Goal: Task Accomplishment & Management: Manage account settings

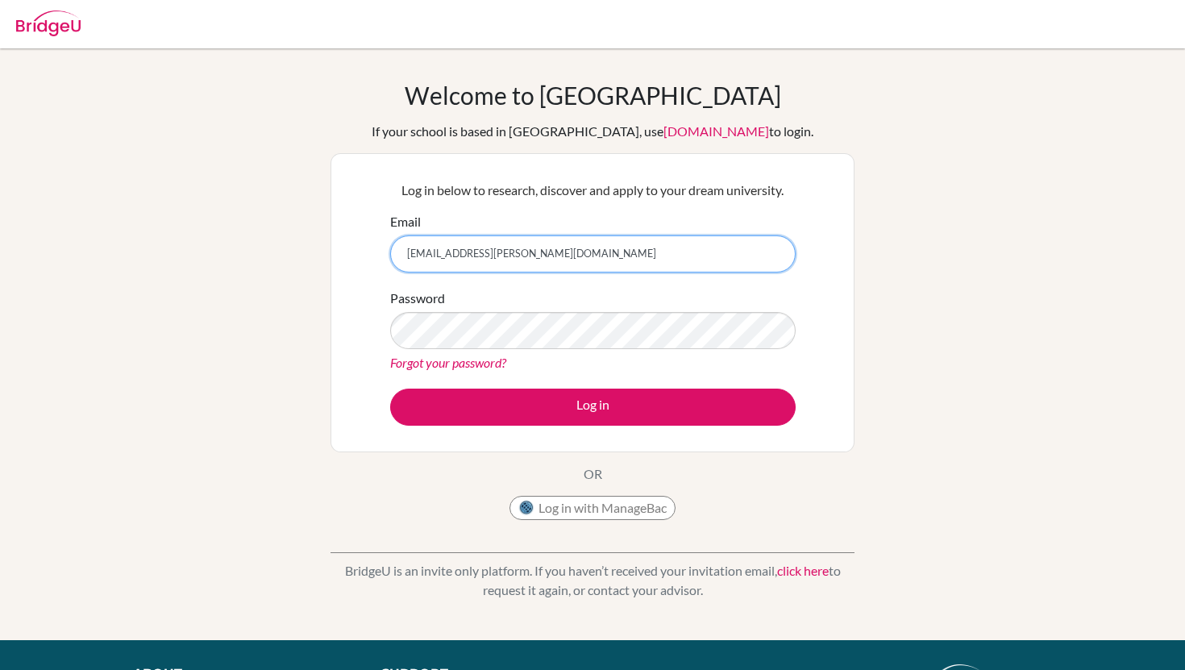
type input "[EMAIL_ADDRESS][PERSON_NAME][DOMAIN_NAME]"
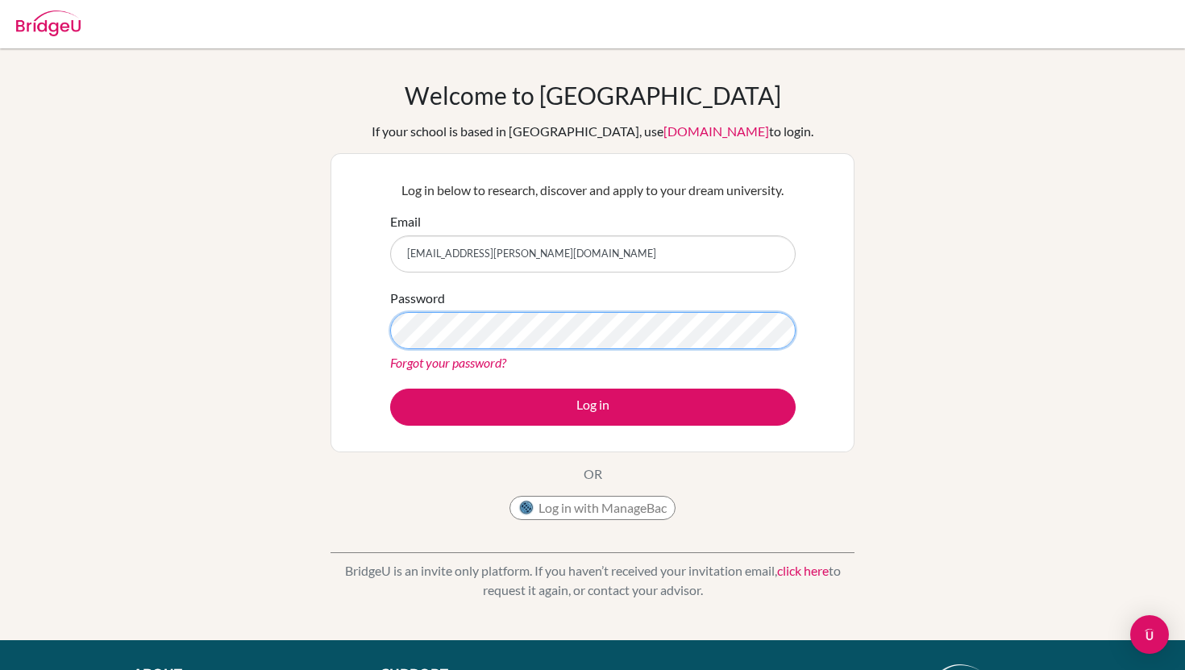
click at [390, 388] on button "Log in" at bounding box center [592, 406] width 405 height 37
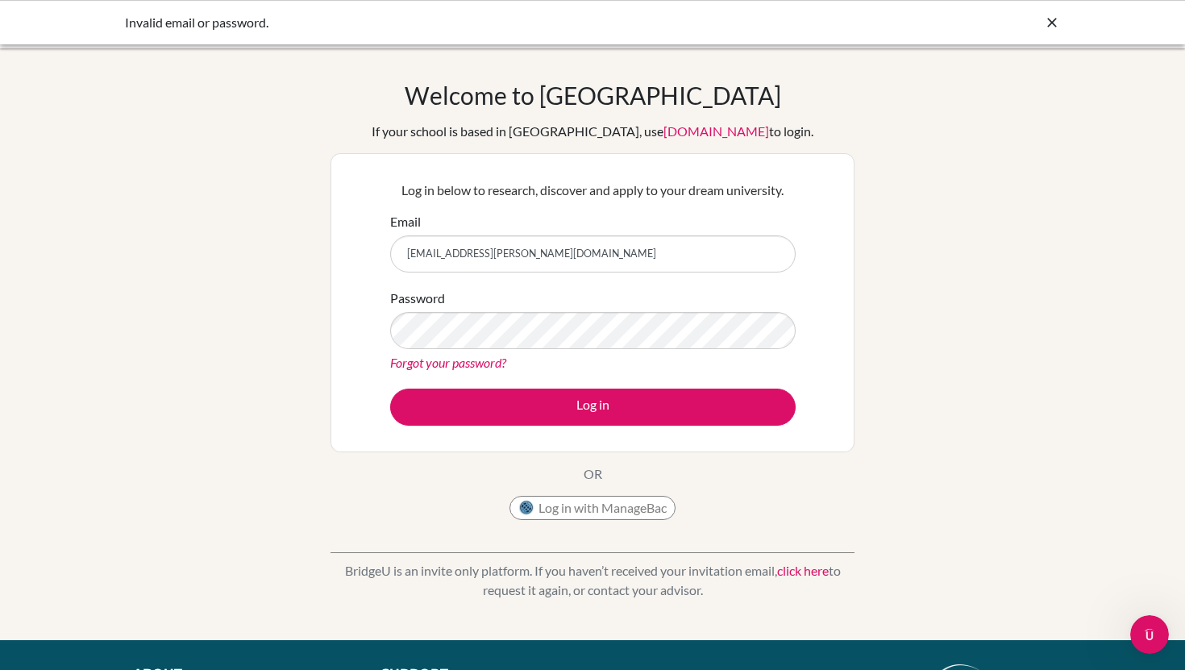
click at [478, 367] on link "Forgot your password?" at bounding box center [448, 362] width 116 height 15
click at [493, 353] on div "Forgot your password?" at bounding box center [592, 362] width 405 height 19
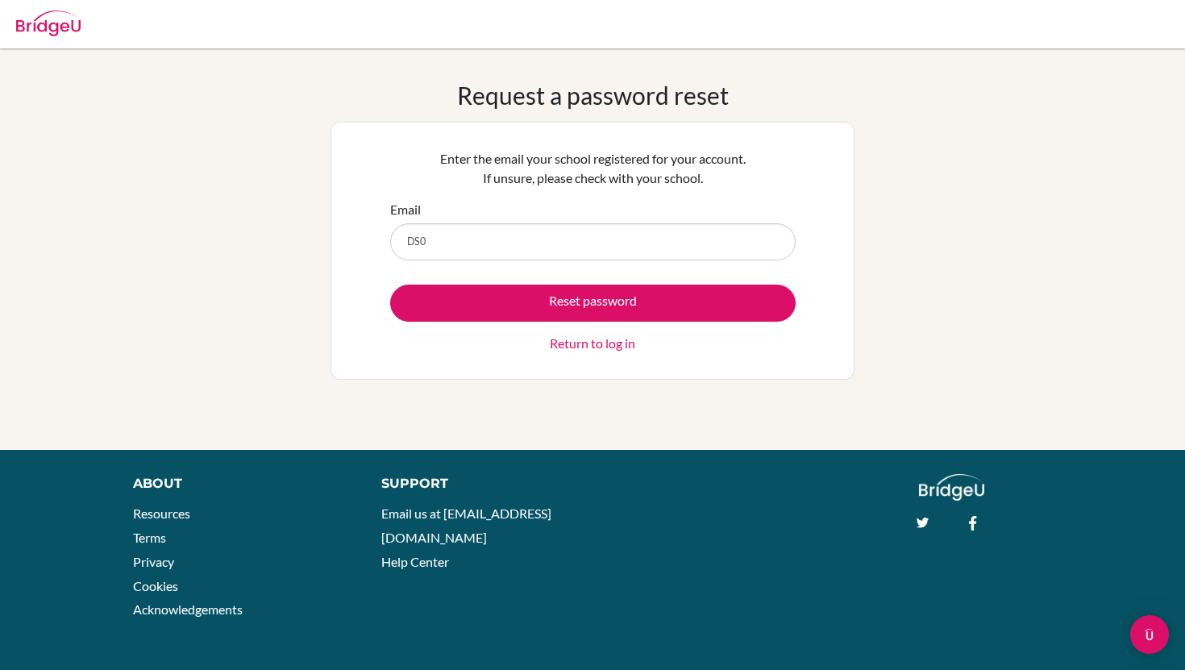
type input "[EMAIL_ADDRESS][PERSON_NAME][DOMAIN_NAME]"
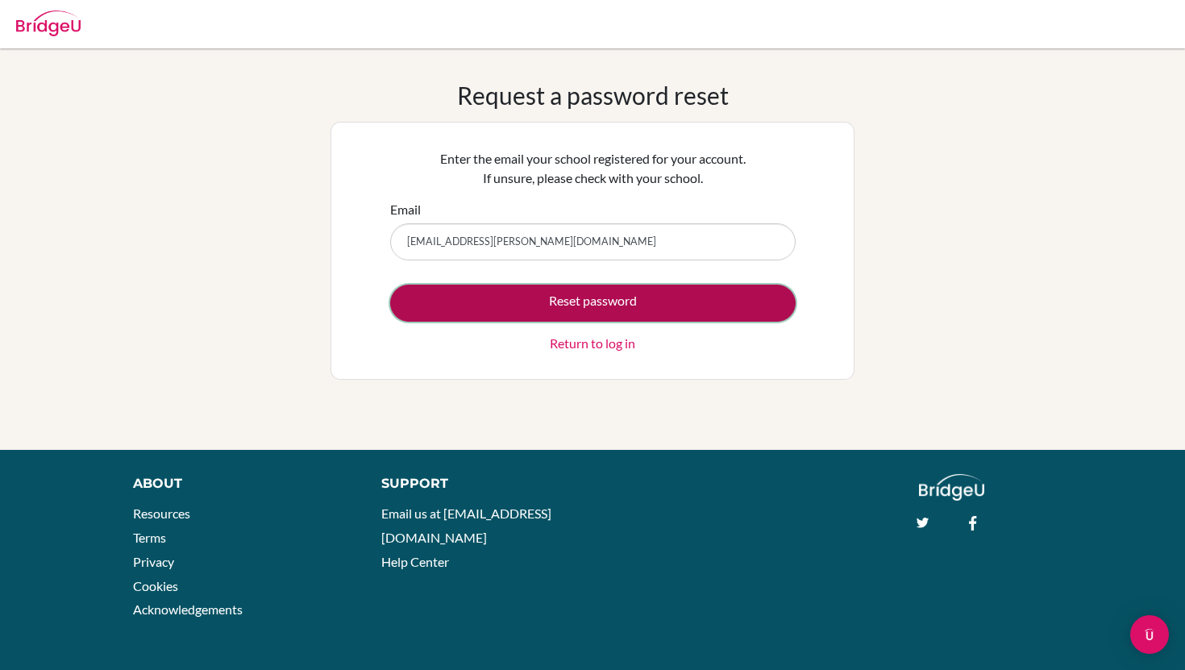
click at [563, 301] on button "Reset password" at bounding box center [592, 302] width 405 height 37
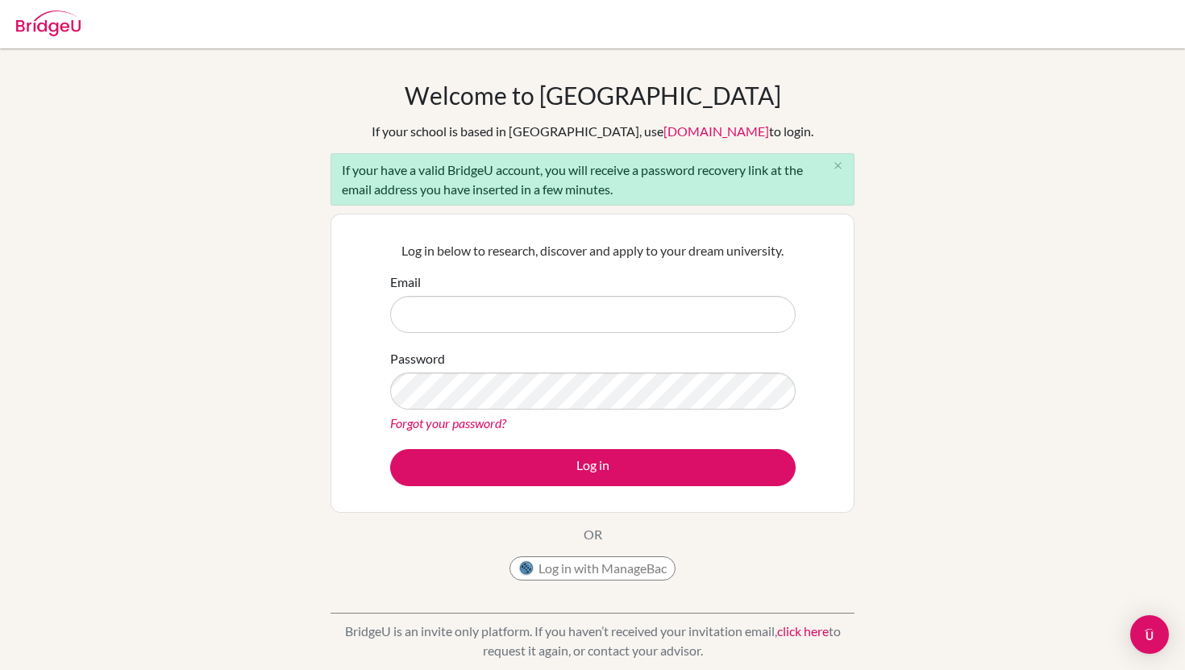
drag, startPoint x: 649, startPoint y: 206, endPoint x: 631, endPoint y: 272, distance: 67.6
click at [649, 211] on div "Welcome to BridgeU If your school is based in China, use app.bridge-u.com.cn to…" at bounding box center [592, 335] width 524 height 508
click at [543, 322] on input "Email" at bounding box center [592, 314] width 405 height 37
type input "[EMAIL_ADDRESS][PERSON_NAME][DOMAIN_NAME]"
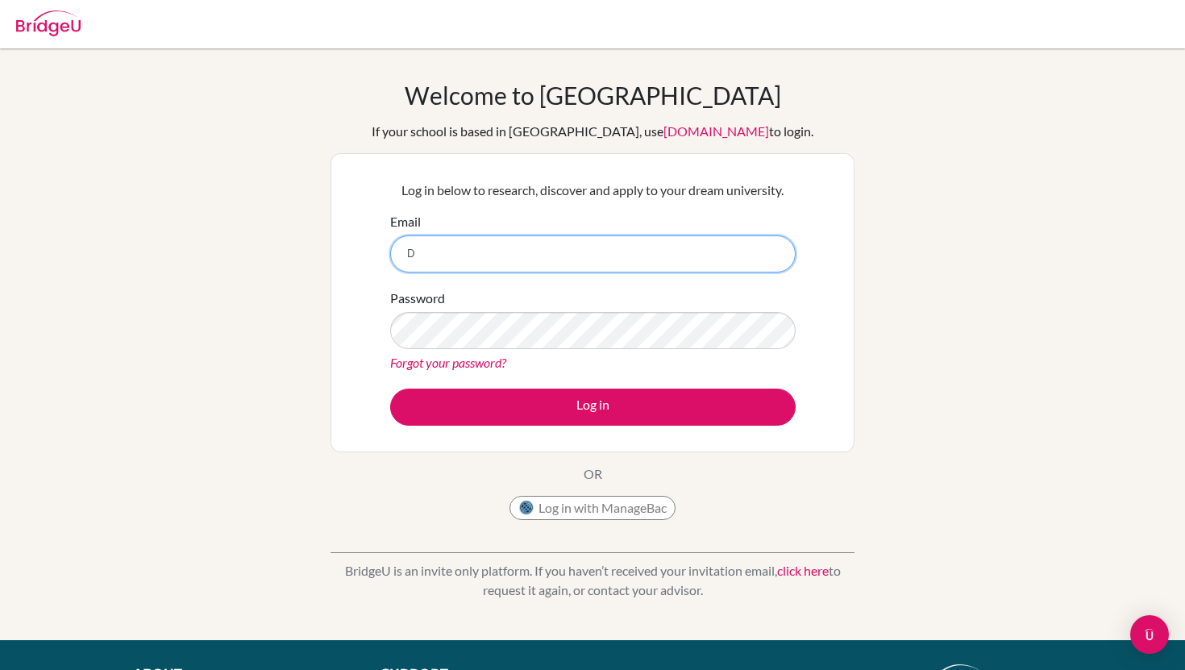
type input "[EMAIL_ADDRESS][PERSON_NAME][DOMAIN_NAME]"
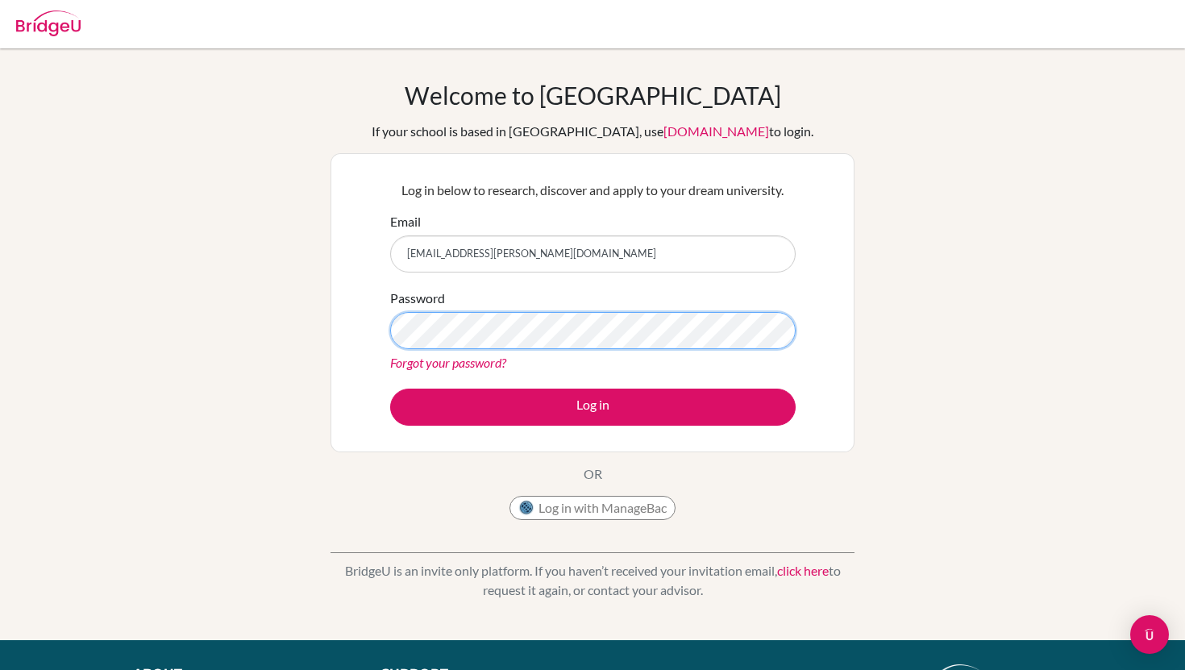
click at [390, 388] on button "Log in" at bounding box center [592, 406] width 405 height 37
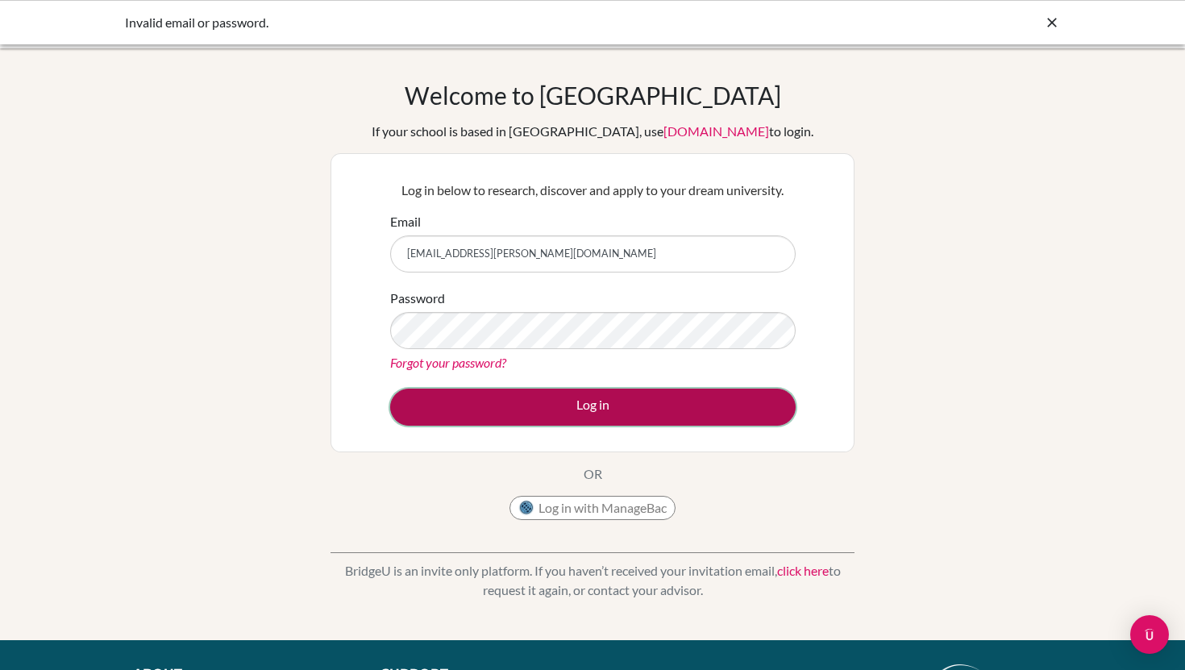
click at [602, 413] on button "Log in" at bounding box center [592, 406] width 405 height 37
